Goal: Information Seeking & Learning: Learn about a topic

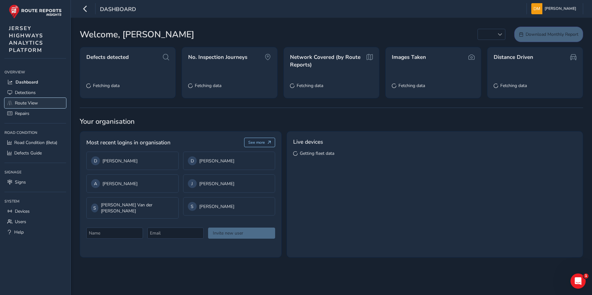
click at [36, 101] on span "Route View" at bounding box center [26, 103] width 23 height 6
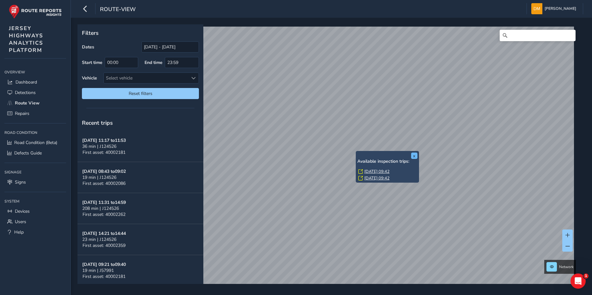
click at [412, 155] on button "x" at bounding box center [414, 156] width 6 height 6
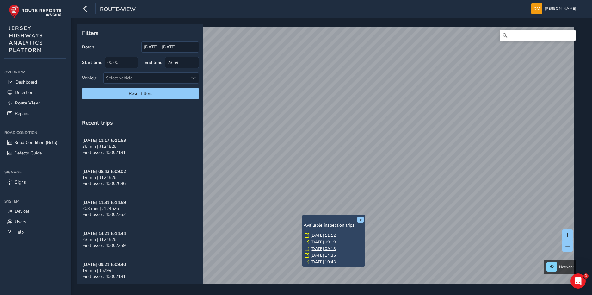
click at [315, 235] on link "[DATE] 11:12" at bounding box center [323, 236] width 25 height 6
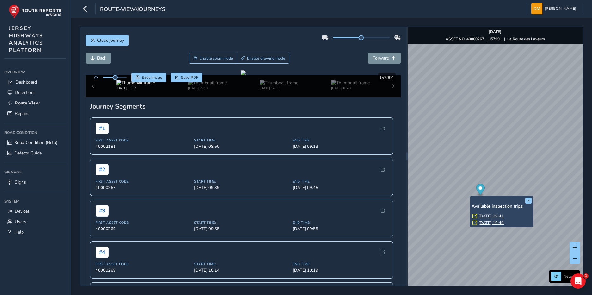
click at [496, 217] on link "[DATE] 09:41" at bounding box center [491, 216] width 25 height 6
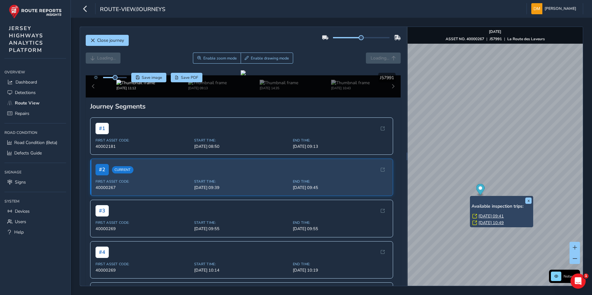
click at [492, 215] on link "[DATE] 09:41" at bounding box center [491, 216] width 25 height 6
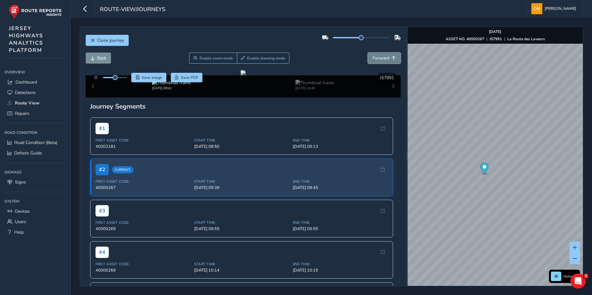
click at [379, 57] on span "Forward" at bounding box center [381, 58] width 17 height 6
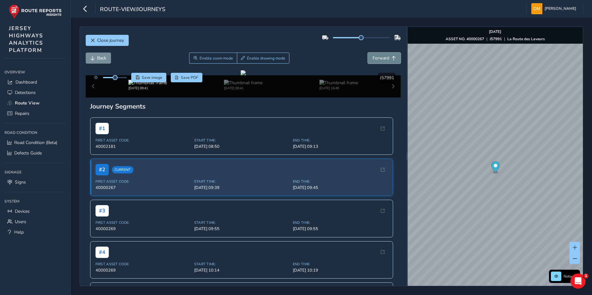
click at [379, 57] on span "Forward" at bounding box center [381, 58] width 17 height 6
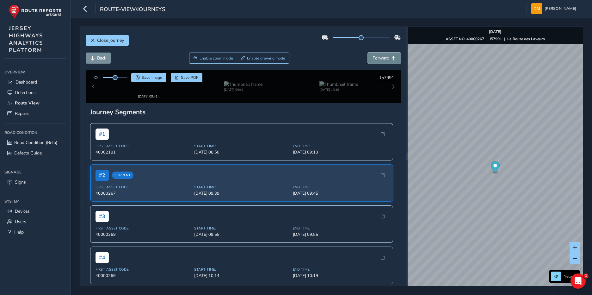
click at [379, 57] on span "Forward" at bounding box center [381, 58] width 17 height 6
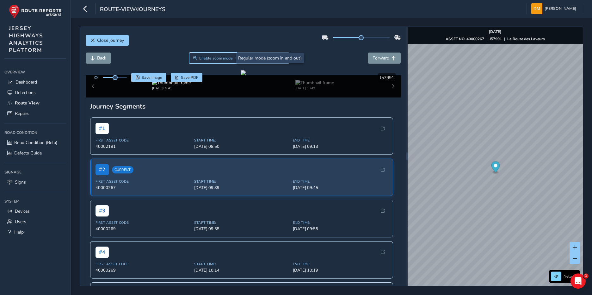
click at [214, 56] on span "Enable zoom mode" at bounding box center [216, 58] width 34 height 5
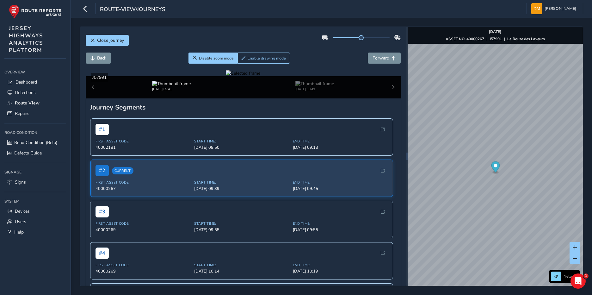
click at [226, 76] on div at bounding box center [243, 73] width 34 height 6
click at [200, 173] on img at bounding box center [462, 127] width 911 height 513
click at [226, 76] on div at bounding box center [243, 73] width 34 height 6
click at [217, 174] on img at bounding box center [427, 125] width 911 height 513
click at [259, 76] on div at bounding box center [243, 73] width 34 height 6
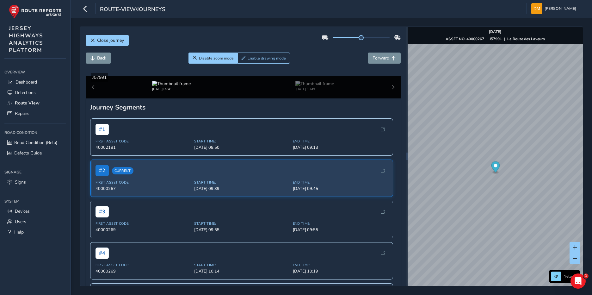
click at [259, 175] on img at bounding box center [345, 124] width 911 height 513
click at [260, 76] on div at bounding box center [243, 73] width 34 height 6
click at [330, 180] on img at bounding box center [208, 115] width 911 height 513
click at [381, 57] on span "Forward" at bounding box center [381, 58] width 17 height 6
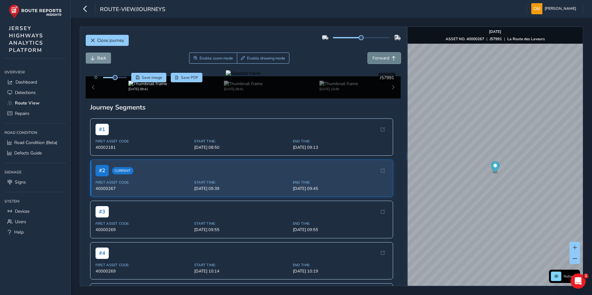
click at [381, 57] on span "Forward" at bounding box center [381, 58] width 17 height 6
click at [103, 59] on span "Back" at bounding box center [101, 58] width 9 height 6
click at [92, 58] on span "Back" at bounding box center [93, 58] width 4 height 4
click at [100, 62] on button "Back" at bounding box center [98, 58] width 25 height 11
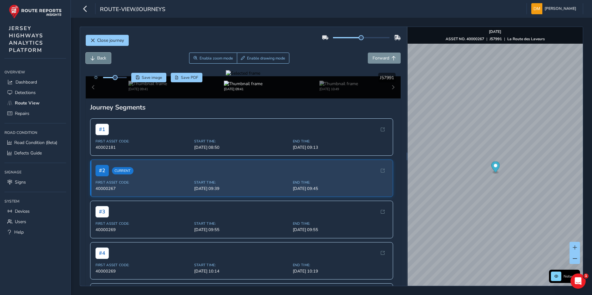
click at [100, 62] on button "Back" at bounding box center [98, 58] width 25 height 11
click at [226, 76] on div at bounding box center [243, 73] width 34 height 6
click at [221, 182] on img at bounding box center [419, 109] width 911 height 513
click at [373, 62] on button "Forward" at bounding box center [384, 58] width 33 height 11
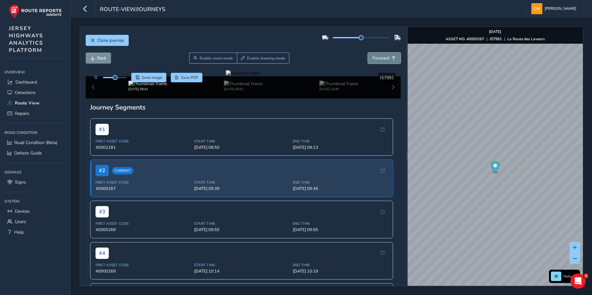
click at [373, 62] on button "Forward" at bounding box center [384, 58] width 33 height 11
click at [372, 62] on button "Forward" at bounding box center [384, 58] width 33 height 11
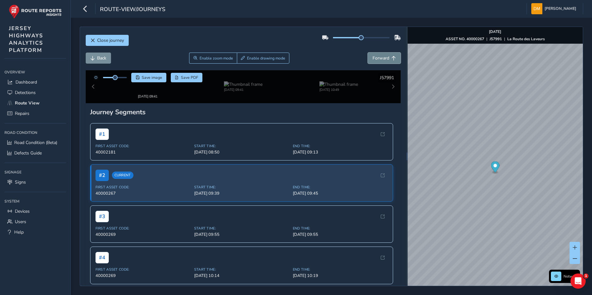
click at [372, 62] on button "Forward" at bounding box center [384, 58] width 33 height 11
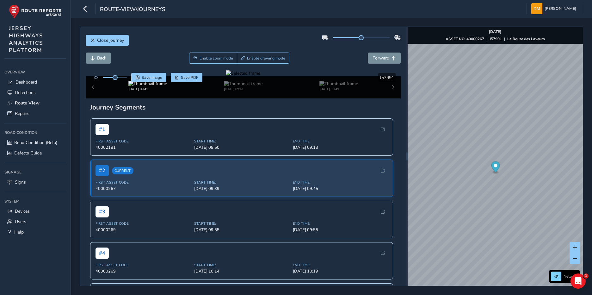
click at [226, 76] on div at bounding box center [243, 73] width 34 height 6
click at [237, 182] on img at bounding box center [389, 111] width 911 height 513
click at [373, 58] on span "Forward" at bounding box center [381, 58] width 17 height 6
click at [100, 56] on span "Back" at bounding box center [101, 58] width 9 height 6
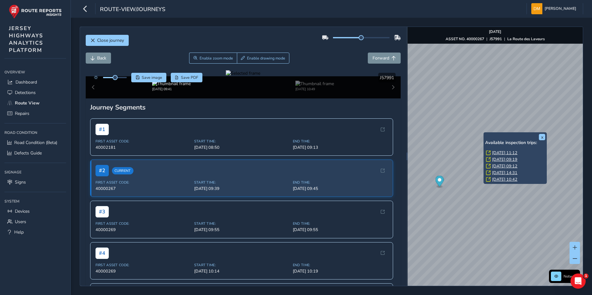
click at [495, 151] on link "[DATE] 11:12" at bounding box center [504, 153] width 25 height 6
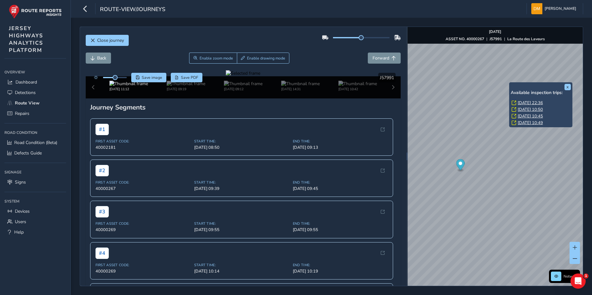
click at [522, 103] on link "[DATE] 22:36" at bounding box center [530, 103] width 25 height 6
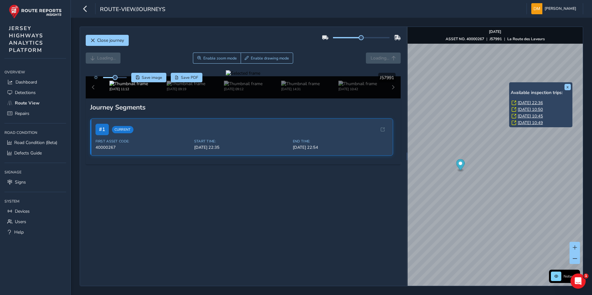
click at [523, 110] on link "[DATE] 10:50" at bounding box center [530, 110] width 25 height 6
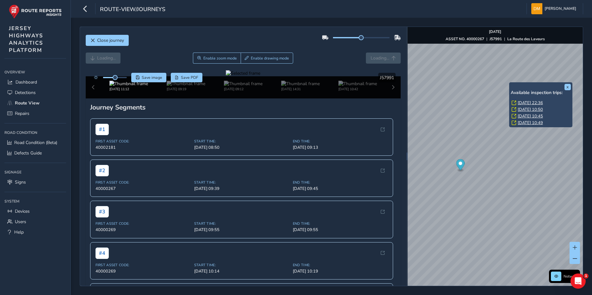
click at [523, 109] on link "[DATE] 10:50" at bounding box center [530, 110] width 25 height 6
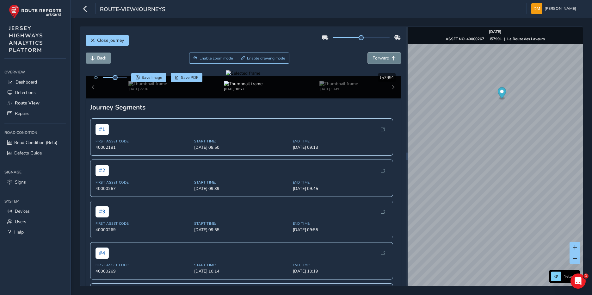
click at [381, 58] on span "Forward" at bounding box center [381, 58] width 17 height 6
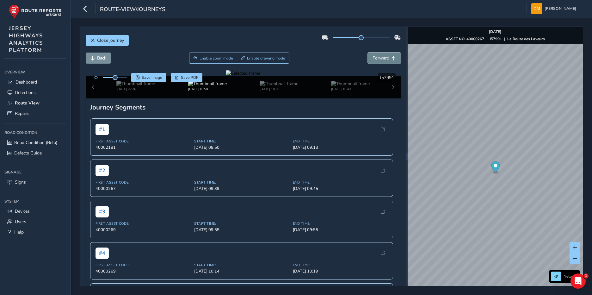
click at [381, 58] on span "Forward" at bounding box center [381, 58] width 17 height 6
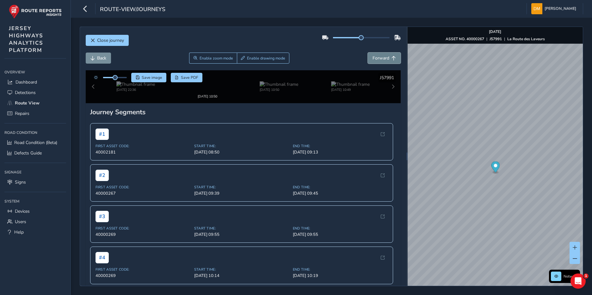
click at [381, 58] on span "Forward" at bounding box center [381, 58] width 17 height 6
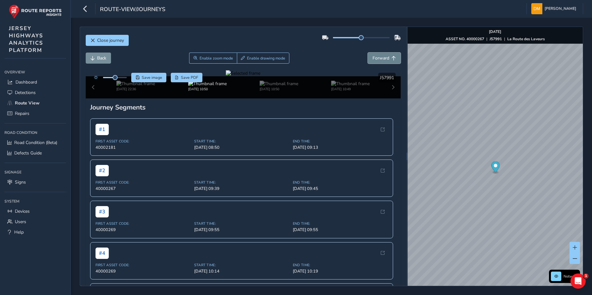
click at [381, 58] on span "Forward" at bounding box center [381, 58] width 17 height 6
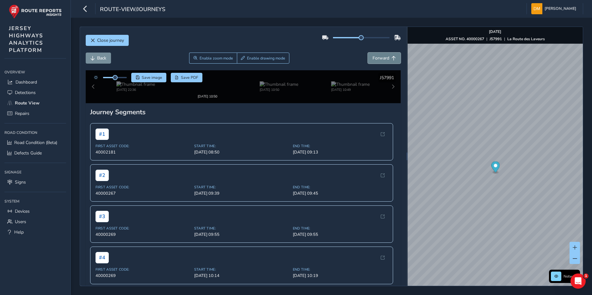
click at [381, 58] on span "Forward" at bounding box center [381, 58] width 17 height 6
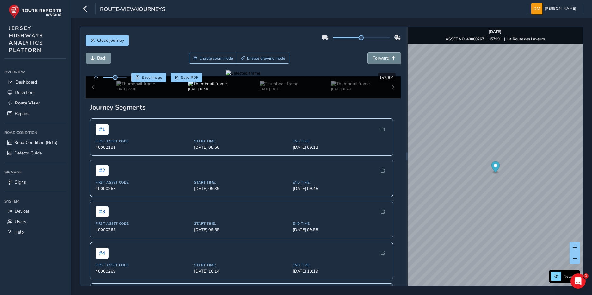
click at [381, 58] on span "Forward" at bounding box center [381, 58] width 17 height 6
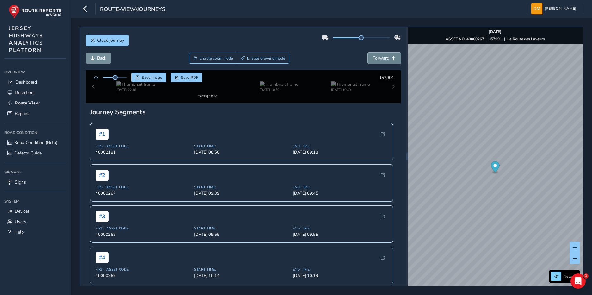
click at [381, 58] on span "Forward" at bounding box center [381, 58] width 17 height 6
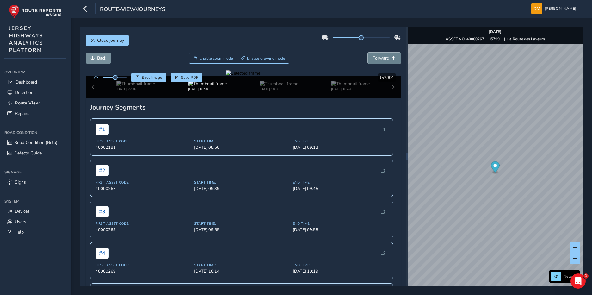
click at [381, 58] on span "Forward" at bounding box center [381, 58] width 17 height 6
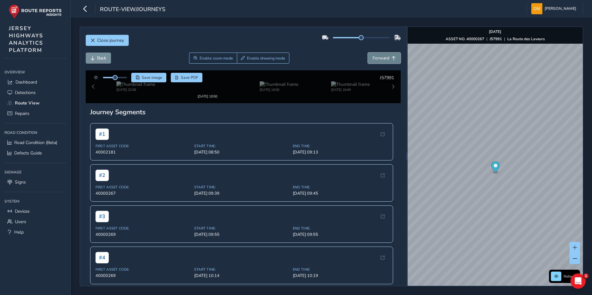
click at [381, 58] on span "Forward" at bounding box center [381, 58] width 17 height 6
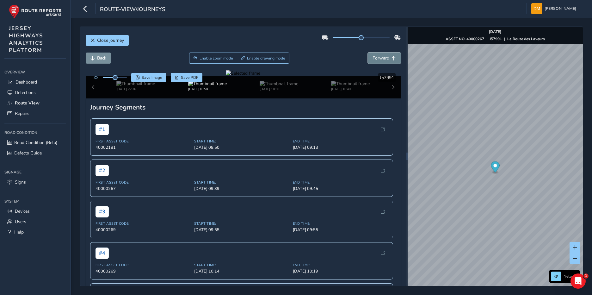
click at [381, 58] on span "Forward" at bounding box center [381, 58] width 17 height 6
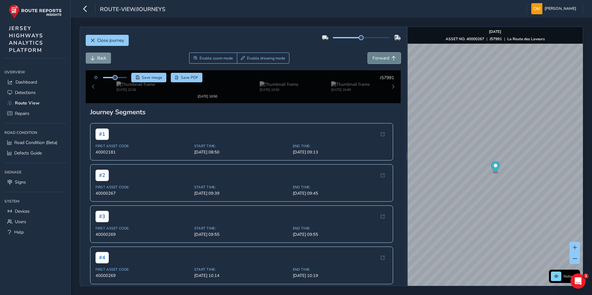
click at [381, 58] on span "Forward" at bounding box center [381, 58] width 17 height 6
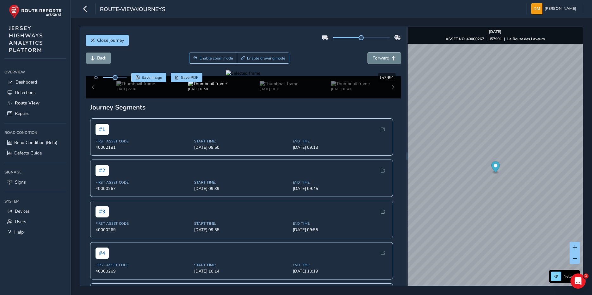
click at [381, 58] on span "Forward" at bounding box center [381, 58] width 17 height 6
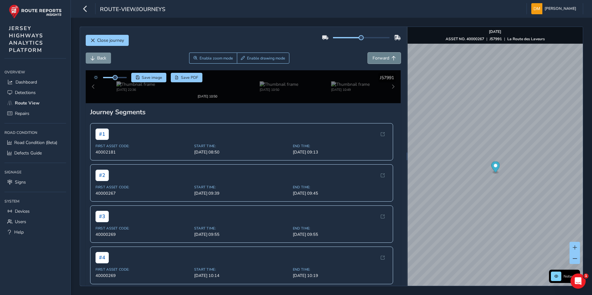
click at [381, 58] on span "Forward" at bounding box center [381, 58] width 17 height 6
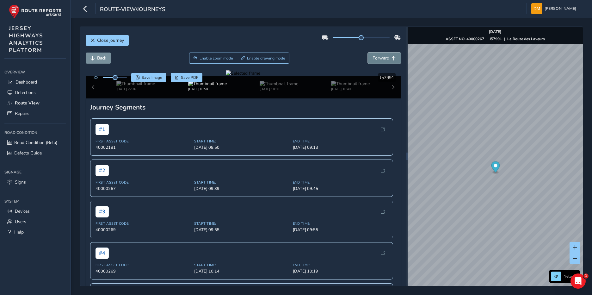
click at [381, 58] on span "Forward" at bounding box center [381, 58] width 17 height 6
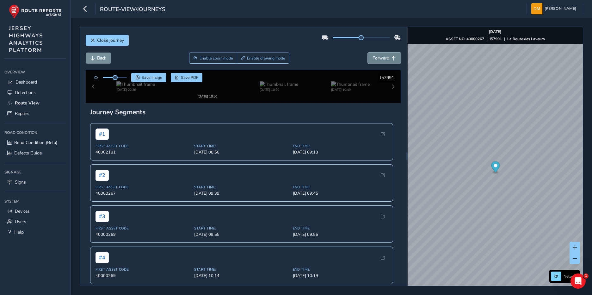
click at [381, 58] on span "Forward" at bounding box center [381, 58] width 17 height 6
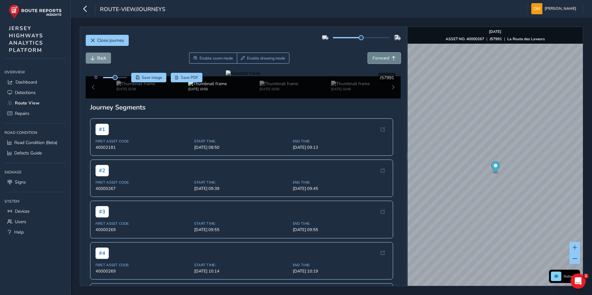
click at [381, 58] on span "Forward" at bounding box center [381, 58] width 17 height 6
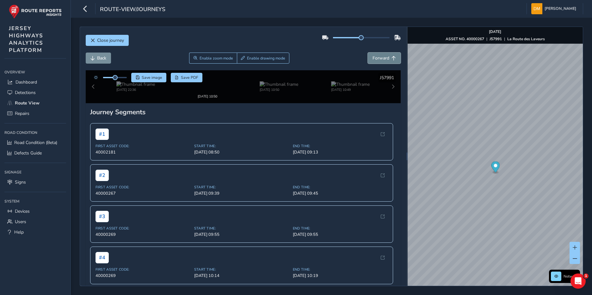
click at [381, 58] on span "Forward" at bounding box center [381, 58] width 17 height 6
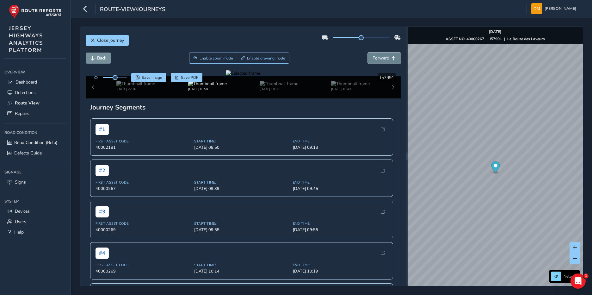
click at [381, 58] on span "Forward" at bounding box center [381, 58] width 17 height 6
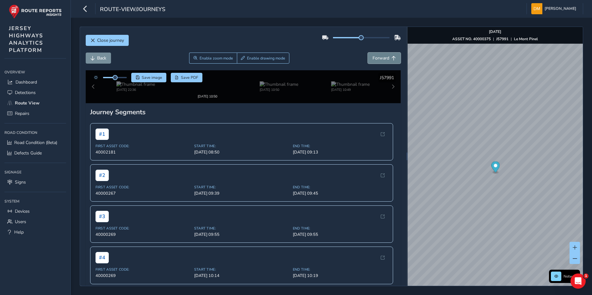
click at [381, 58] on span "Forward" at bounding box center [381, 58] width 17 height 6
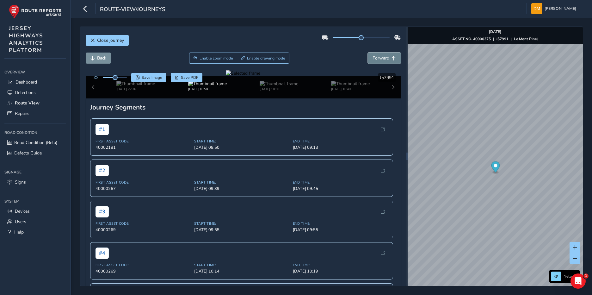
click at [381, 58] on span "Forward" at bounding box center [381, 58] width 17 height 6
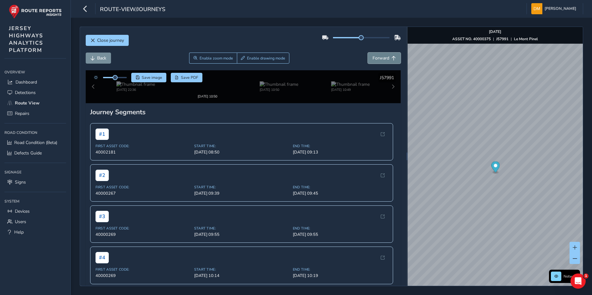
click at [381, 58] on span "Forward" at bounding box center [381, 58] width 17 height 6
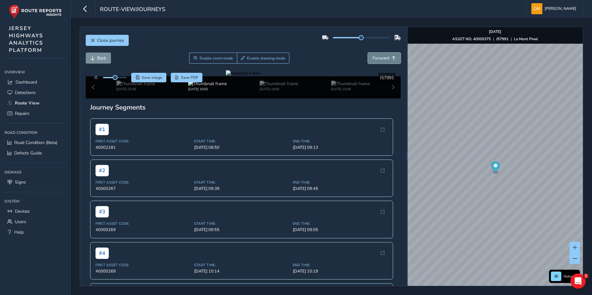
click at [381, 58] on span "Forward" at bounding box center [381, 58] width 17 height 6
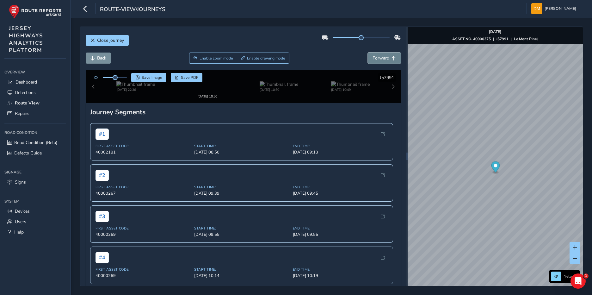
click at [381, 58] on span "Forward" at bounding box center [381, 58] width 17 height 6
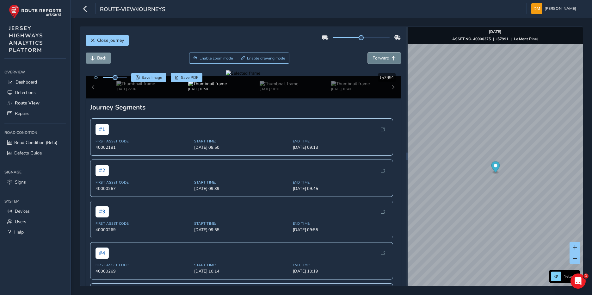
click at [381, 58] on span "Forward" at bounding box center [381, 58] width 17 height 6
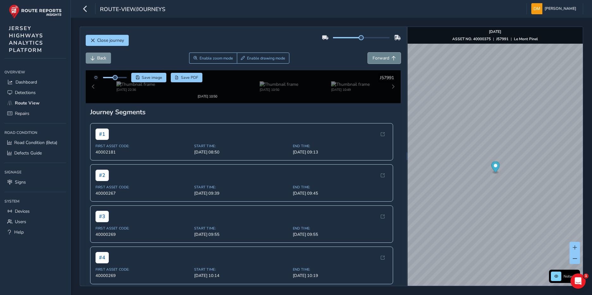
click at [381, 58] on span "Forward" at bounding box center [381, 58] width 17 height 6
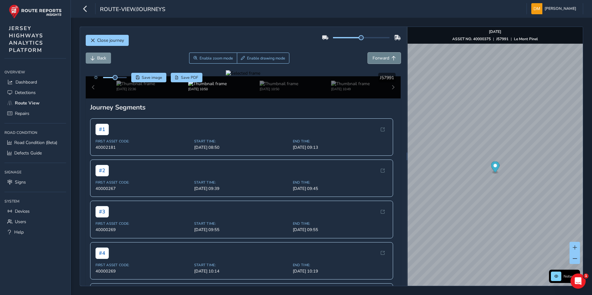
click at [381, 58] on span "Forward" at bounding box center [381, 58] width 17 height 6
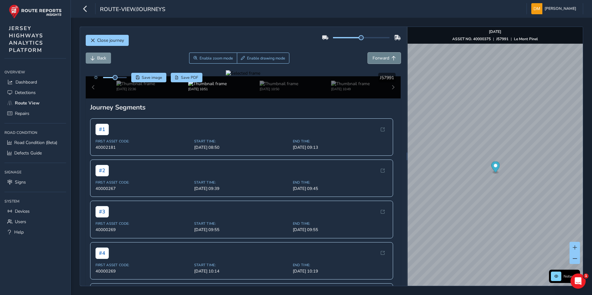
click at [381, 58] on span "Forward" at bounding box center [381, 58] width 17 height 6
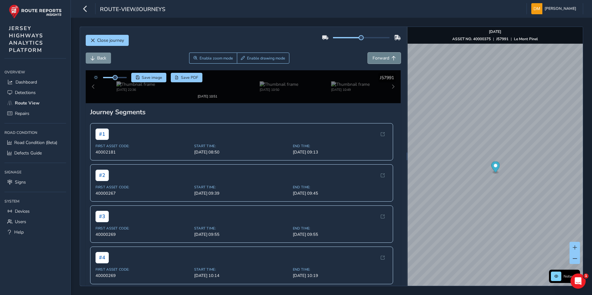
click at [381, 58] on span "Forward" at bounding box center [381, 58] width 17 height 6
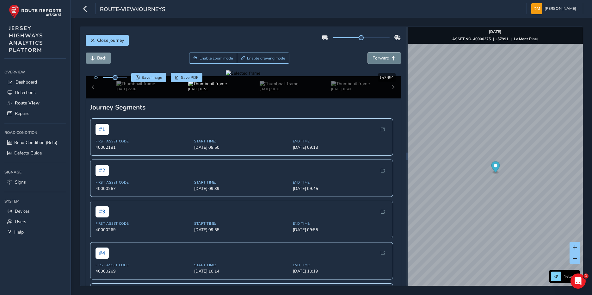
click at [381, 58] on span "Forward" at bounding box center [381, 58] width 17 height 6
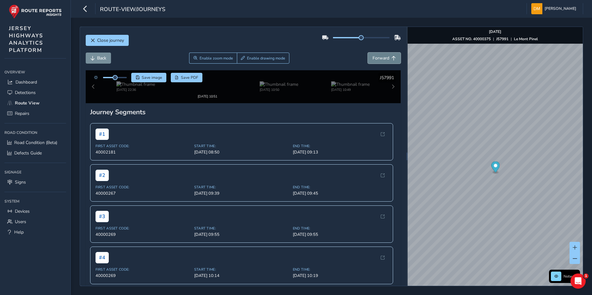
click at [381, 58] on span "Forward" at bounding box center [381, 58] width 17 height 6
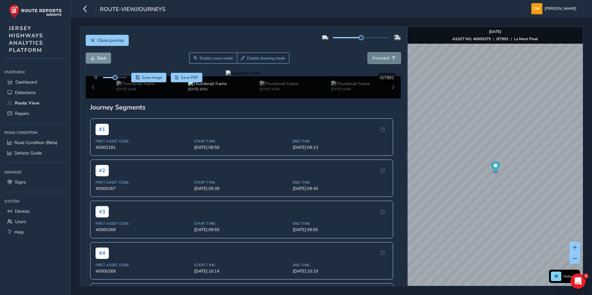
click at [381, 58] on span "Forward" at bounding box center [381, 58] width 17 height 6
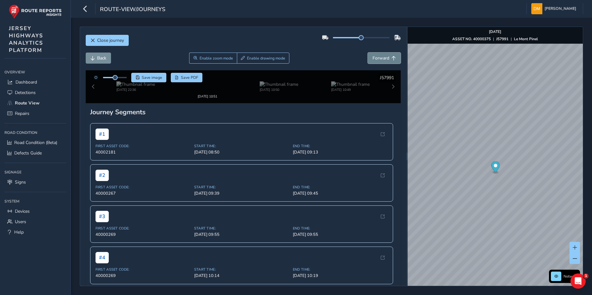
click at [381, 58] on span "Forward" at bounding box center [381, 58] width 17 height 6
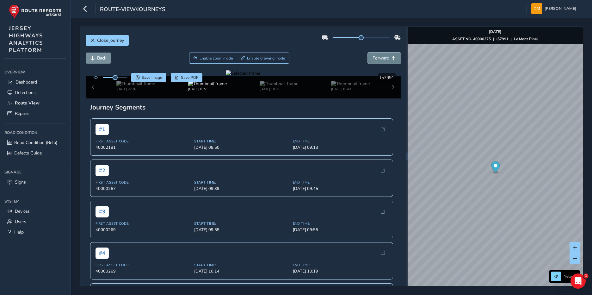
click at [381, 58] on span "Forward" at bounding box center [381, 58] width 17 height 6
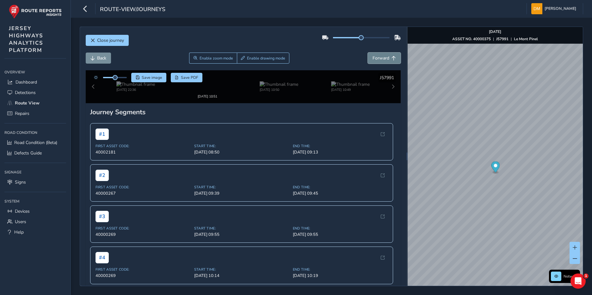
click at [381, 58] on span "Forward" at bounding box center [381, 58] width 17 height 6
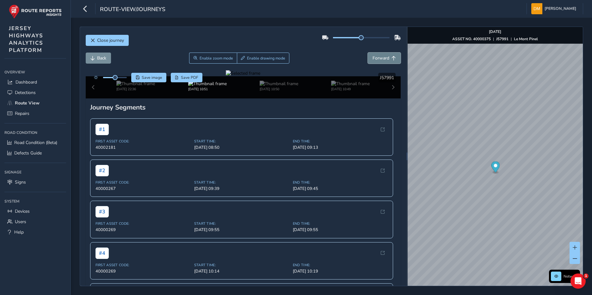
click at [381, 58] on span "Forward" at bounding box center [381, 58] width 17 height 6
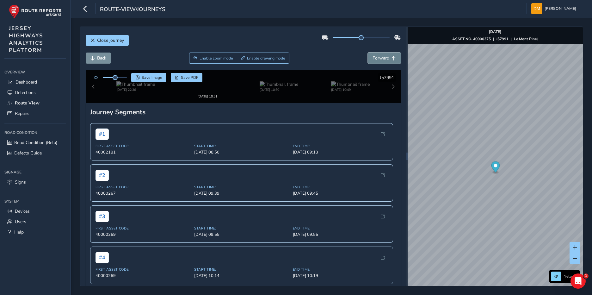
click at [381, 58] on span "Forward" at bounding box center [381, 58] width 17 height 6
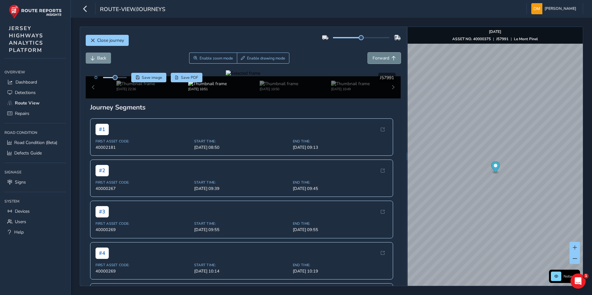
click at [381, 58] on span "Forward" at bounding box center [381, 58] width 17 height 6
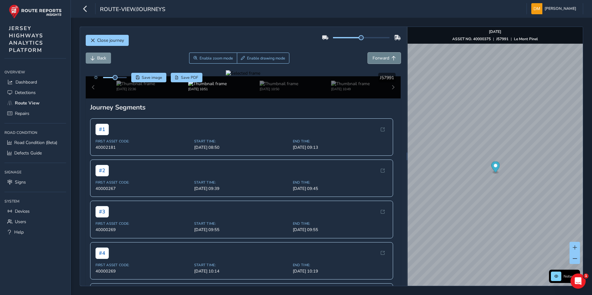
click at [381, 58] on span "Forward" at bounding box center [381, 58] width 17 height 6
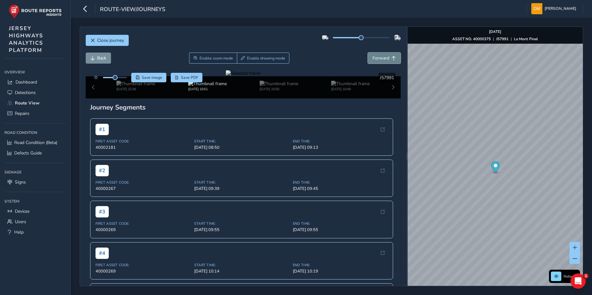
click at [381, 58] on span "Forward" at bounding box center [381, 58] width 17 height 6
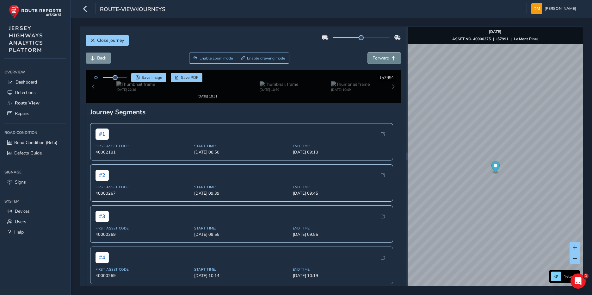
click at [381, 58] on span "Forward" at bounding box center [381, 58] width 17 height 6
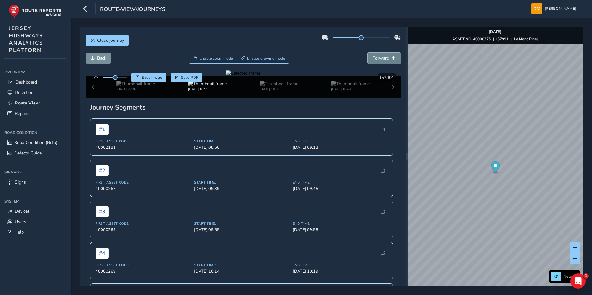
click at [381, 58] on span "Forward" at bounding box center [381, 58] width 17 height 6
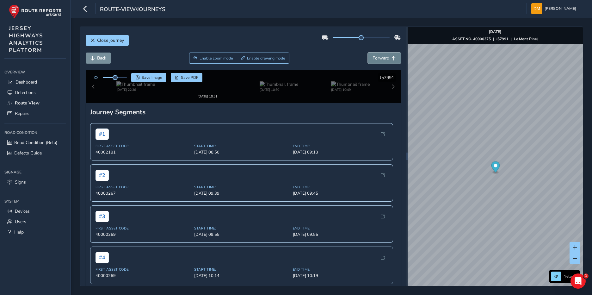
click at [381, 58] on span "Forward" at bounding box center [381, 58] width 17 height 6
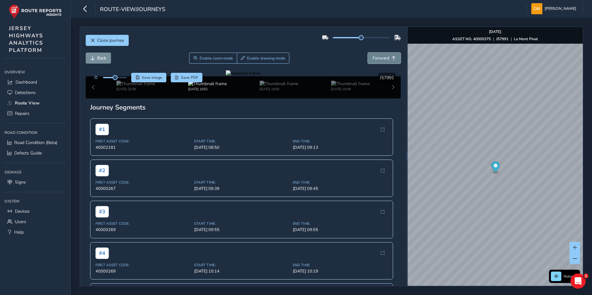
click at [381, 58] on span "Forward" at bounding box center [381, 58] width 17 height 6
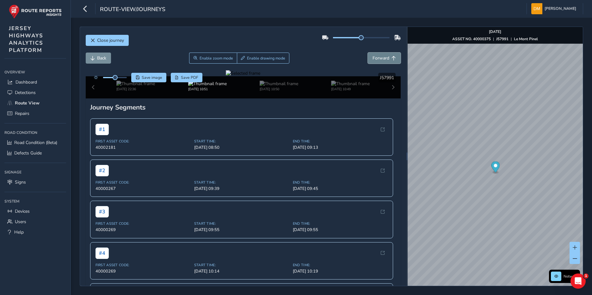
click at [381, 58] on span "Forward" at bounding box center [381, 58] width 17 height 6
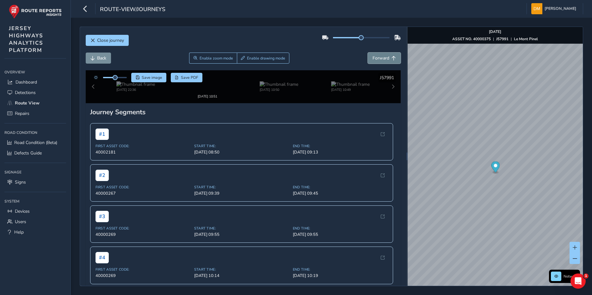
click at [381, 58] on span "Forward" at bounding box center [381, 58] width 17 height 6
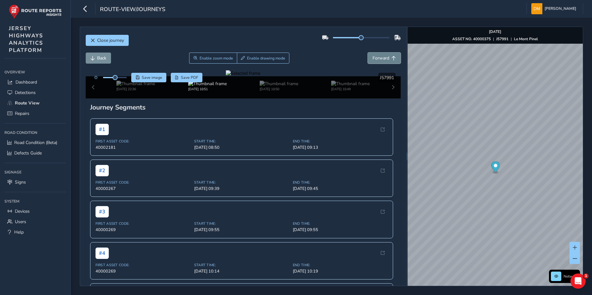
click at [381, 58] on span "Forward" at bounding box center [381, 58] width 17 height 6
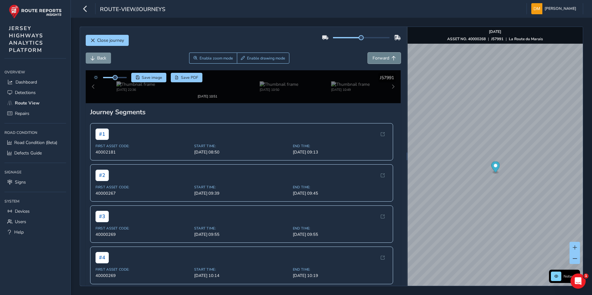
click at [381, 58] on span "Forward" at bounding box center [381, 58] width 17 height 6
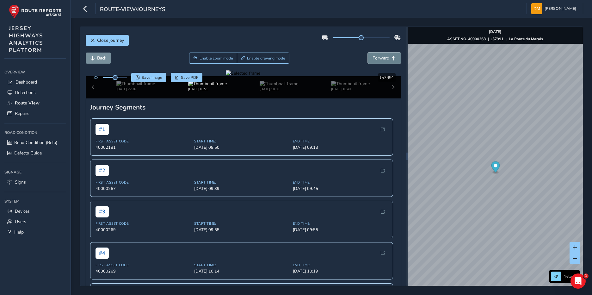
click at [381, 58] on span "Forward" at bounding box center [381, 58] width 17 height 6
drag, startPoint x: 115, startPoint y: 77, endPoint x: 136, endPoint y: 78, distance: 20.6
click at [136, 78] on div "Save image Save PDF" at bounding box center [147, 77] width 112 height 9
click at [586, 172] on div "Close journey Back Enable zoom mode Enable drawing mode Forward Click and Drag …" at bounding box center [332, 156] width 522 height 277
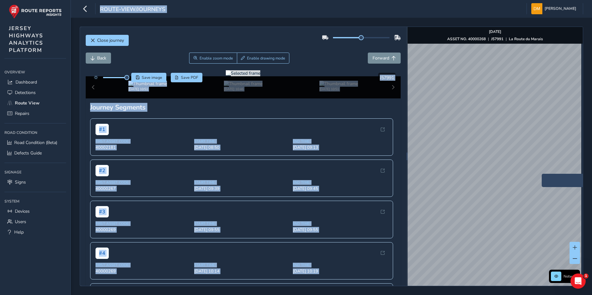
click at [438, 163] on div "x Network [DATE] ASSET NO. 40000268 | J57991 | [GEOGRAPHIC_DATA] © Mapbox © Ope…" at bounding box center [496, 156] width 176 height 259
click at [98, 55] on button "Back" at bounding box center [98, 58] width 25 height 11
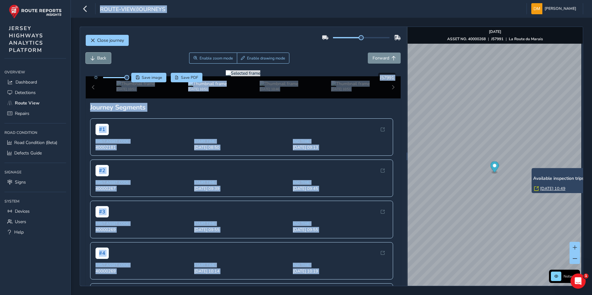
click at [98, 55] on button "Back" at bounding box center [98, 58] width 25 height 11
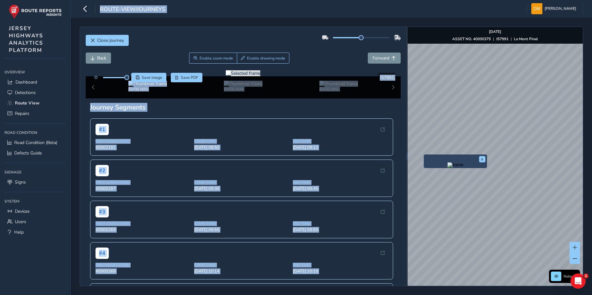
click at [448, 167] on img "Preview frame" at bounding box center [456, 164] width 16 height 5
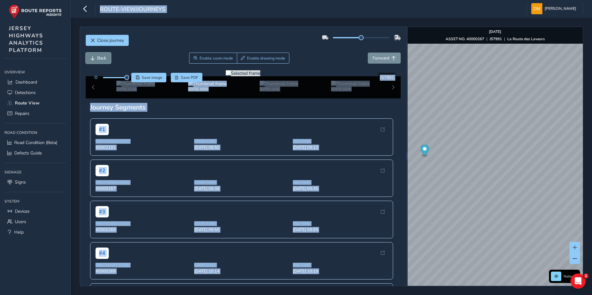
click at [101, 57] on span "Back" at bounding box center [101, 58] width 9 height 6
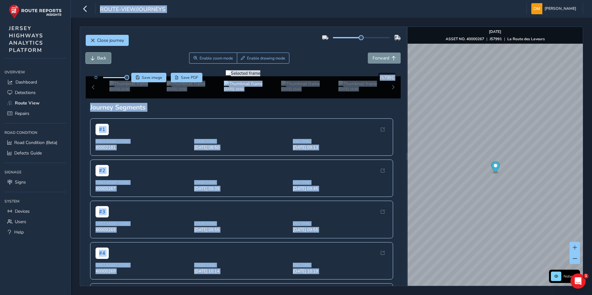
click at [101, 57] on span "Back" at bounding box center [101, 58] width 9 height 6
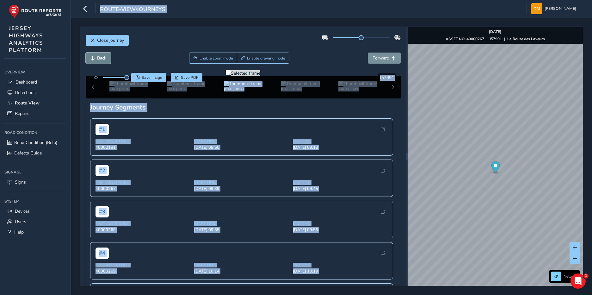
click at [101, 57] on span "Back" at bounding box center [101, 58] width 9 height 6
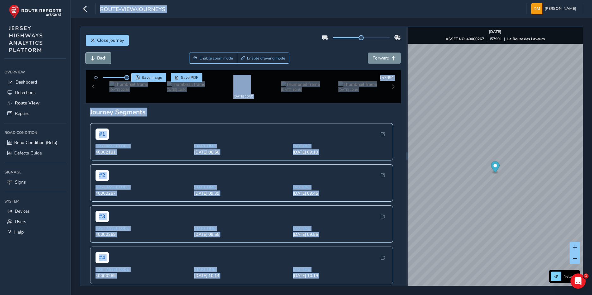
click at [101, 57] on span "Back" at bounding box center [101, 58] width 9 height 6
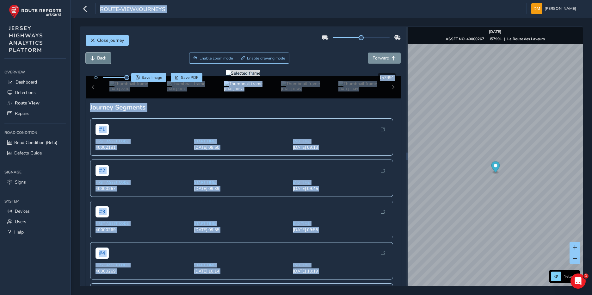
click at [101, 57] on span "Back" at bounding box center [101, 58] width 9 height 6
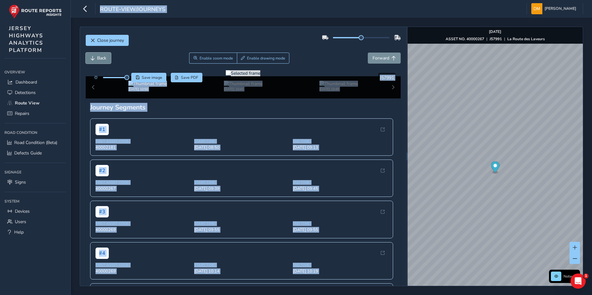
click at [110, 60] on button "Back" at bounding box center [98, 58] width 25 height 11
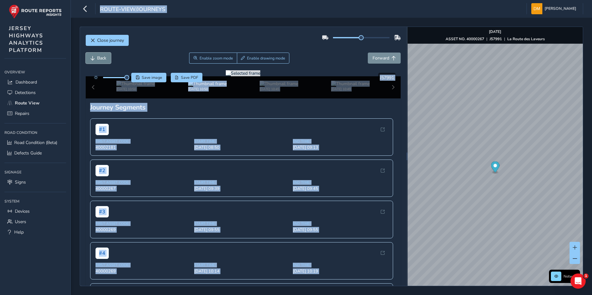
click at [110, 60] on button "Back" at bounding box center [98, 58] width 25 height 11
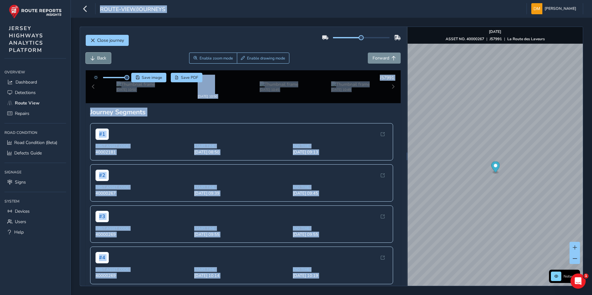
click at [110, 60] on button "Back" at bounding box center [98, 58] width 25 height 11
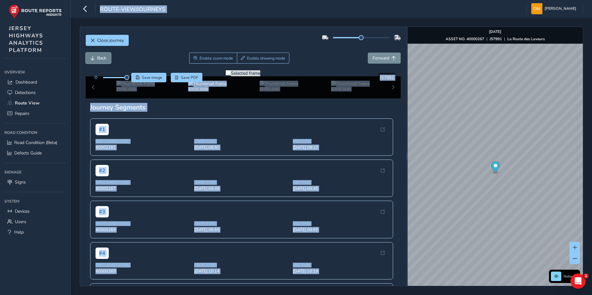
click at [110, 60] on button "Back" at bounding box center [98, 58] width 25 height 11
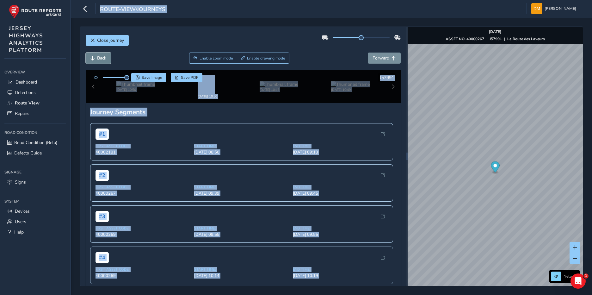
click at [110, 60] on button "Back" at bounding box center [98, 58] width 25 height 11
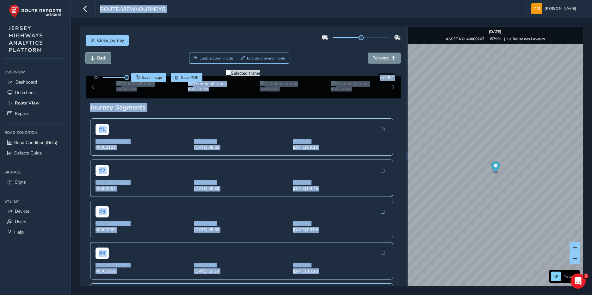
click at [110, 60] on button "Back" at bounding box center [98, 58] width 25 height 11
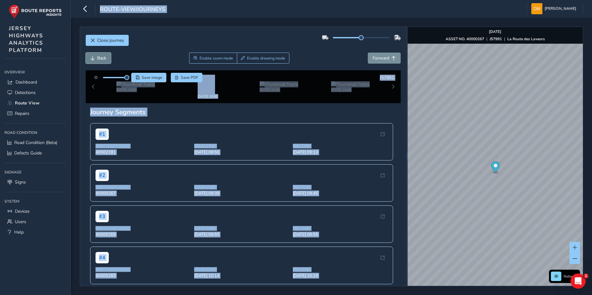
click at [110, 60] on button "Back" at bounding box center [98, 58] width 25 height 11
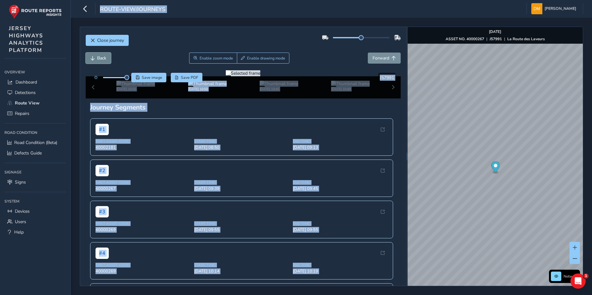
click at [110, 60] on button "Back" at bounding box center [98, 58] width 25 height 11
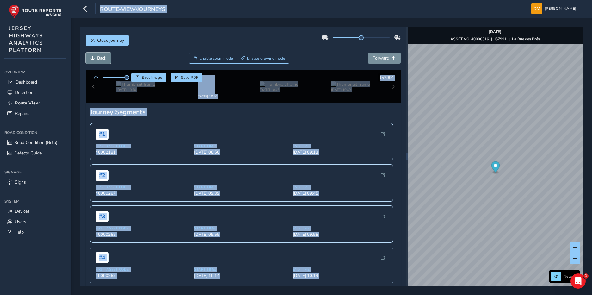
click at [110, 60] on button "Back" at bounding box center [98, 58] width 25 height 11
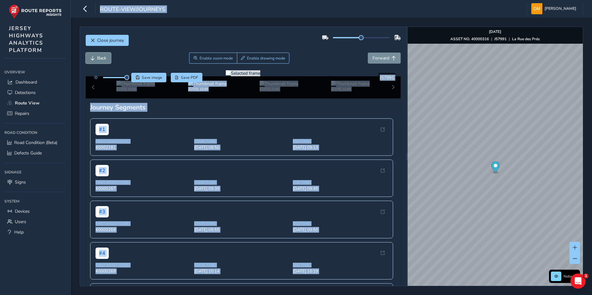
click at [110, 60] on button "Back" at bounding box center [98, 58] width 25 height 11
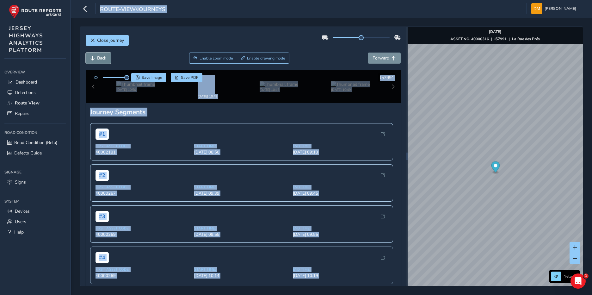
click at [110, 60] on button "Back" at bounding box center [98, 58] width 25 height 11
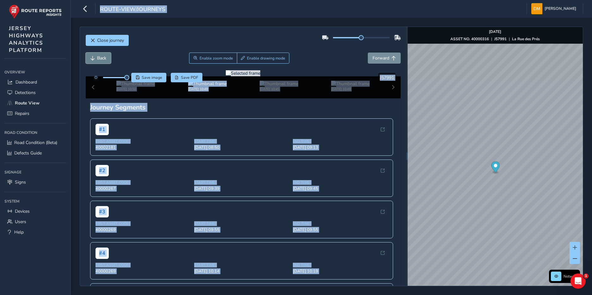
click at [110, 60] on button "Back" at bounding box center [98, 58] width 25 height 11
click at [379, 56] on span "Forward" at bounding box center [381, 58] width 17 height 6
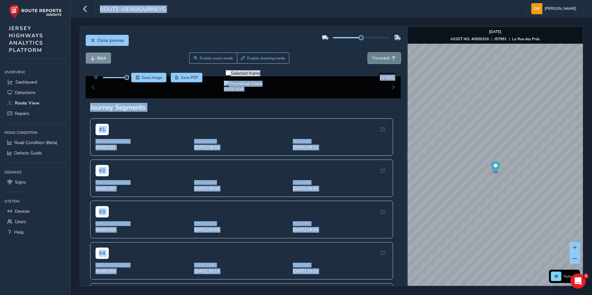
click at [379, 56] on span "Forward" at bounding box center [381, 58] width 17 height 6
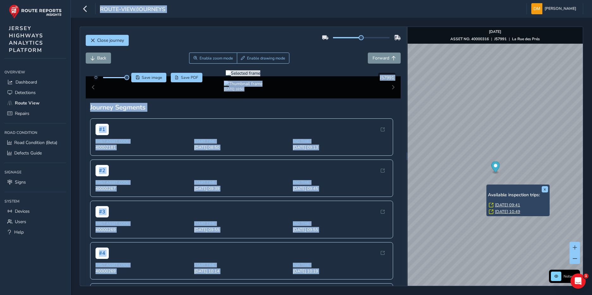
click at [498, 204] on link "[DATE] 09:41" at bounding box center [507, 205] width 25 height 6
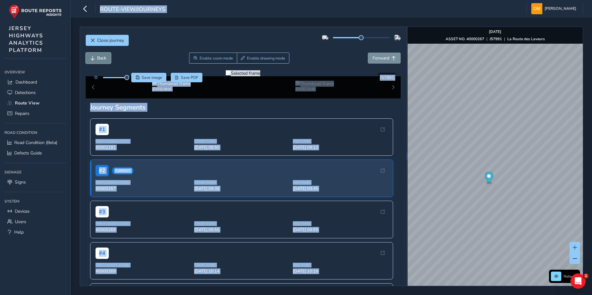
click at [101, 60] on span "Back" at bounding box center [101, 58] width 9 height 6
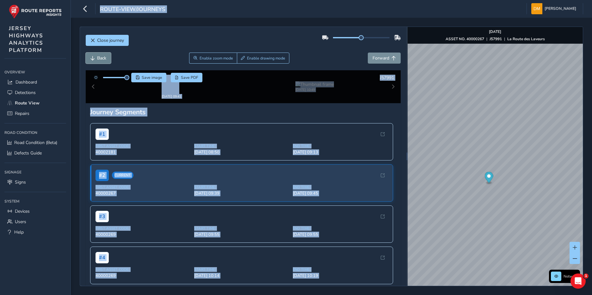
click at [101, 60] on span "Back" at bounding box center [101, 58] width 9 height 6
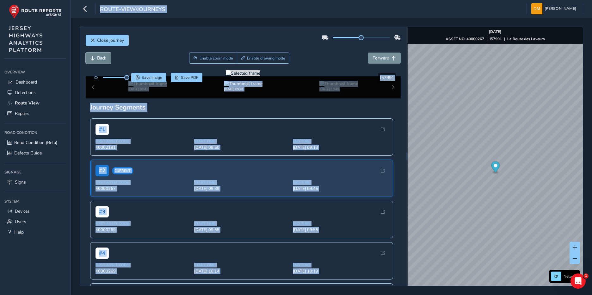
click at [102, 59] on span "Back" at bounding box center [101, 58] width 9 height 6
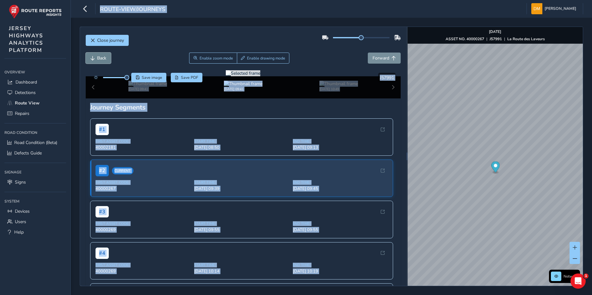
click at [102, 59] on span "Back" at bounding box center [101, 58] width 9 height 6
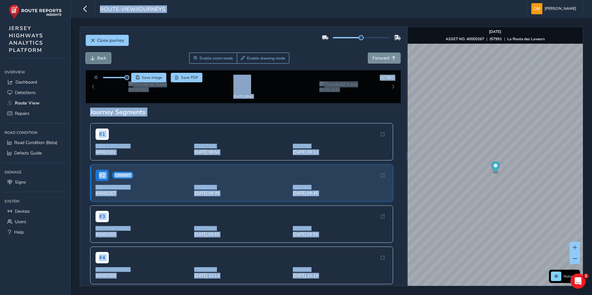
click at [102, 59] on span "Back" at bounding box center [101, 58] width 9 height 6
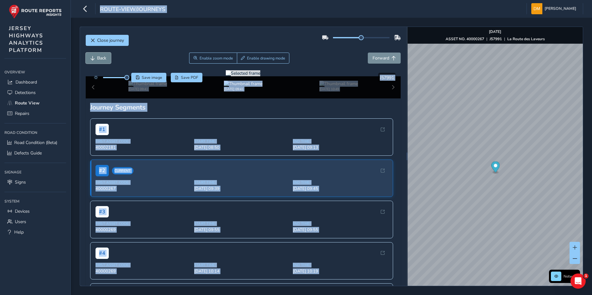
click at [102, 59] on span "Back" at bounding box center [101, 58] width 9 height 6
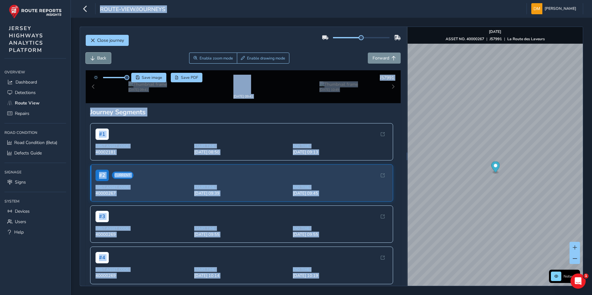
click at [102, 59] on span "Back" at bounding box center [101, 58] width 9 height 6
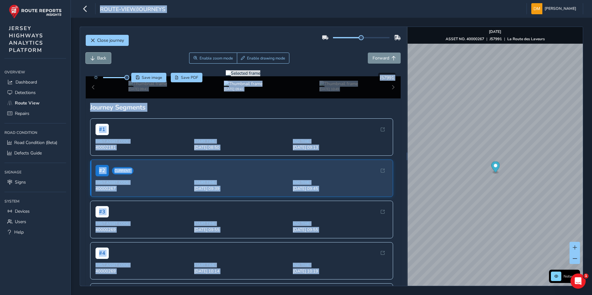
click at [102, 59] on span "Back" at bounding box center [101, 58] width 9 height 6
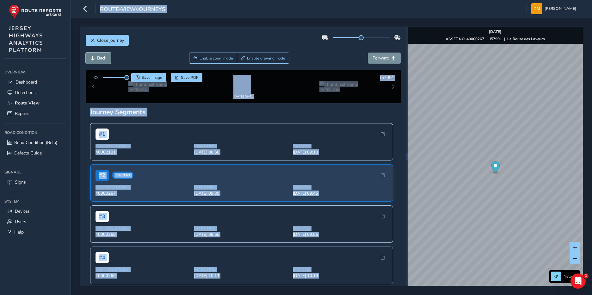
click at [102, 59] on span "Back" at bounding box center [101, 58] width 9 height 6
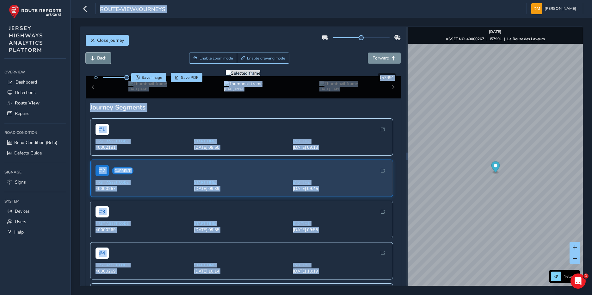
click at [102, 59] on span "Back" at bounding box center [101, 58] width 9 height 6
click at [373, 55] on span "Forward" at bounding box center [381, 58] width 17 height 6
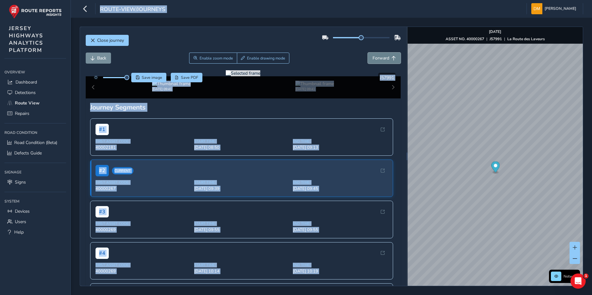
click at [373, 55] on span "Forward" at bounding box center [381, 58] width 17 height 6
click at [373, 56] on span "Forward" at bounding box center [381, 58] width 17 height 6
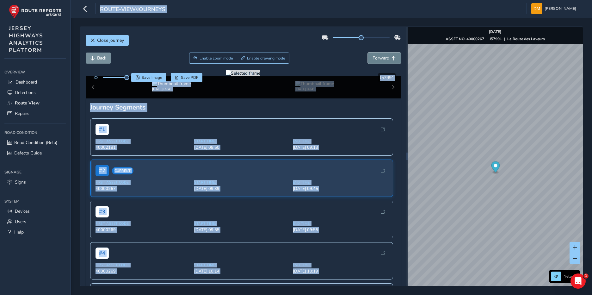
click at [373, 56] on span "Forward" at bounding box center [381, 58] width 17 height 6
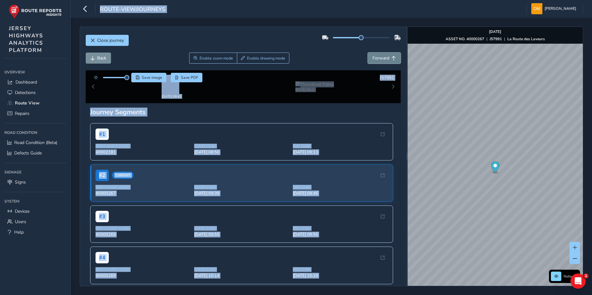
click at [373, 56] on span "Forward" at bounding box center [381, 58] width 17 height 6
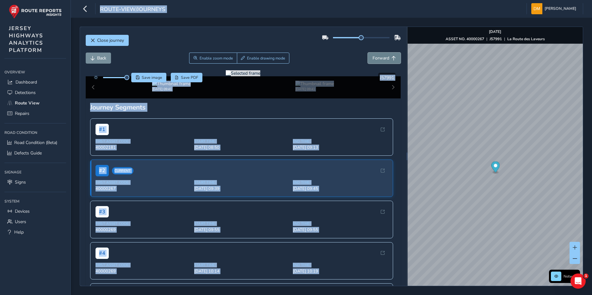
click at [373, 56] on span "Forward" at bounding box center [381, 58] width 17 height 6
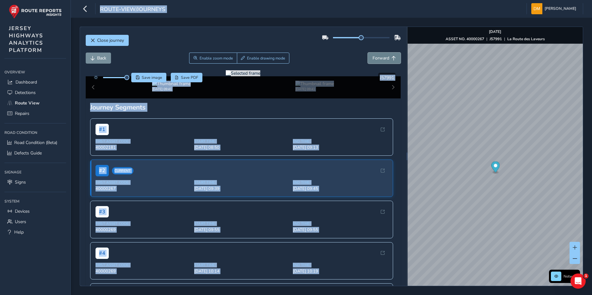
click at [373, 56] on span "Forward" at bounding box center [381, 58] width 17 height 6
click at [485, 188] on div "x" at bounding box center [516, 193] width 63 height 14
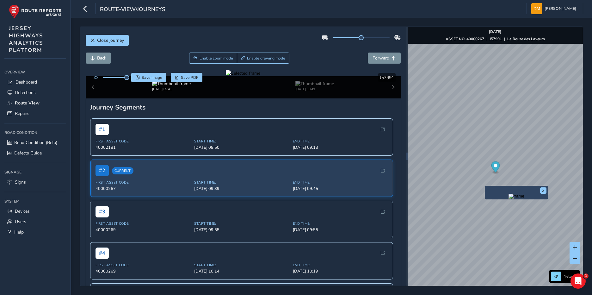
click at [509, 199] on img "Preview frame" at bounding box center [517, 196] width 16 height 5
click at [92, 57] on span "Back" at bounding box center [93, 58] width 4 height 4
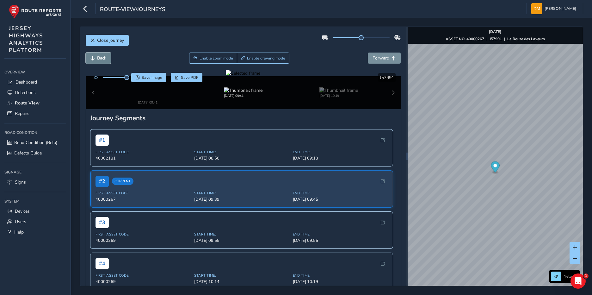
click at [92, 57] on span "Back" at bounding box center [93, 58] width 4 height 4
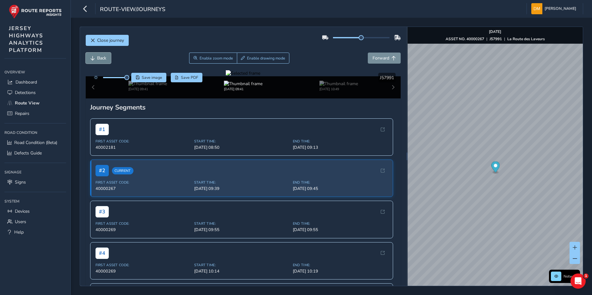
click at [92, 57] on span "Back" at bounding box center [93, 58] width 4 height 4
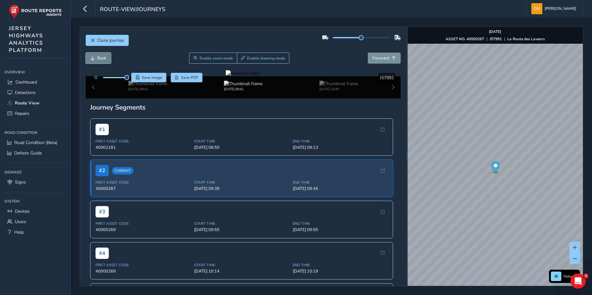
click at [92, 57] on span "Back" at bounding box center [93, 58] width 4 height 4
click at [375, 58] on span "Forward" at bounding box center [381, 58] width 17 height 6
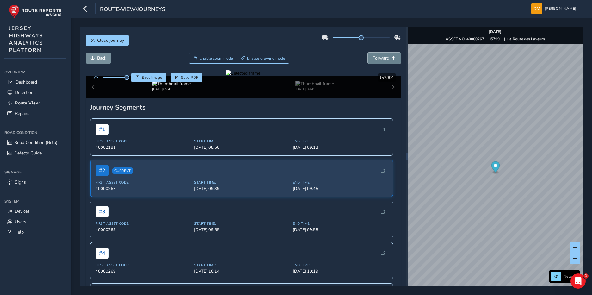
click at [375, 58] on span "Forward" at bounding box center [381, 58] width 17 height 6
click at [374, 58] on span "Forward" at bounding box center [381, 58] width 17 height 6
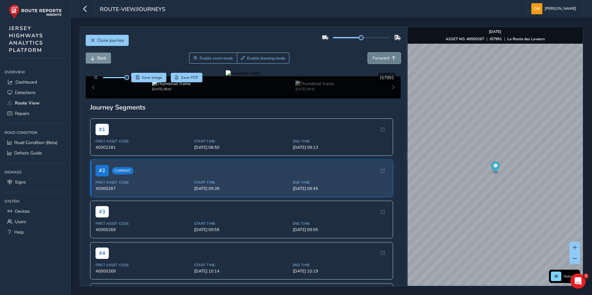
click at [374, 58] on span "Forward" at bounding box center [381, 58] width 17 height 6
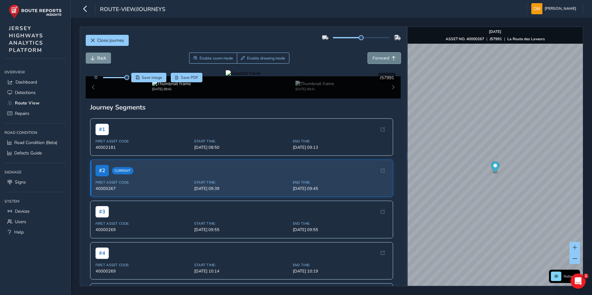
click at [374, 58] on span "Forward" at bounding box center [381, 58] width 17 height 6
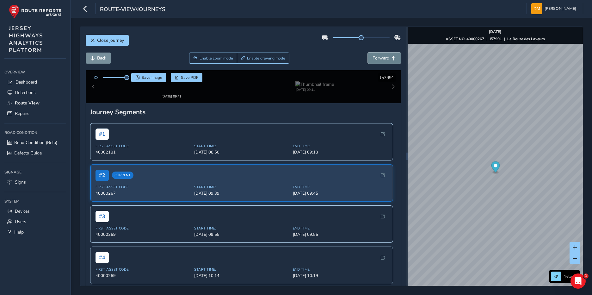
click at [374, 58] on span "Forward" at bounding box center [381, 58] width 17 height 6
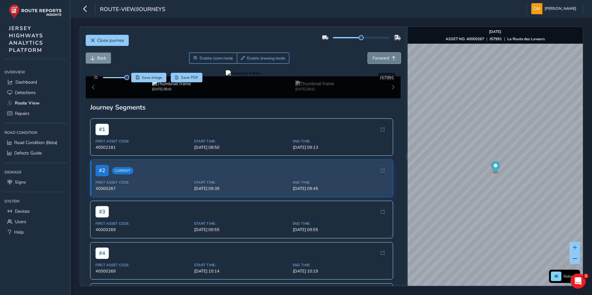
click at [374, 58] on span "Forward" at bounding box center [381, 58] width 17 height 6
click at [99, 58] on span "Back" at bounding box center [101, 58] width 9 height 6
click at [228, 76] on div at bounding box center [243, 73] width 34 height 6
click at [228, 188] on img at bounding box center [405, 99] width 911 height 513
click at [378, 57] on span "Forward" at bounding box center [381, 58] width 17 height 6
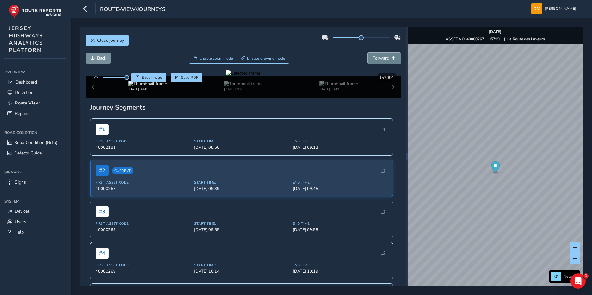
click at [378, 57] on span "Forward" at bounding box center [381, 58] width 17 height 6
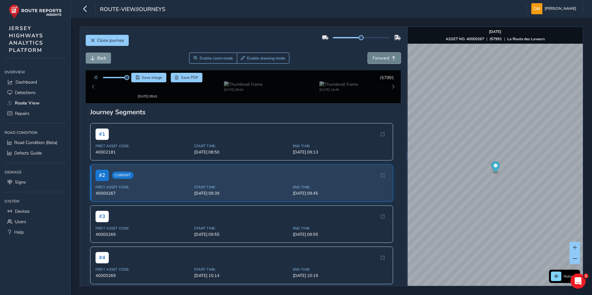
click at [378, 57] on span "Forward" at bounding box center [381, 58] width 17 height 6
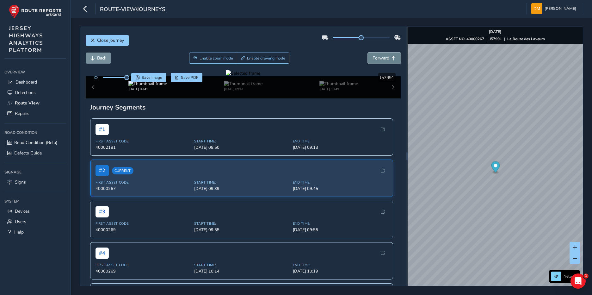
click at [378, 57] on span "Forward" at bounding box center [381, 58] width 17 height 6
click at [226, 76] on div at bounding box center [243, 73] width 34 height 6
click at [226, 177] on img at bounding box center [409, 119] width 911 height 513
click at [383, 60] on span "Forward" at bounding box center [381, 58] width 17 height 6
